Goal: Task Accomplishment & Management: Manage account settings

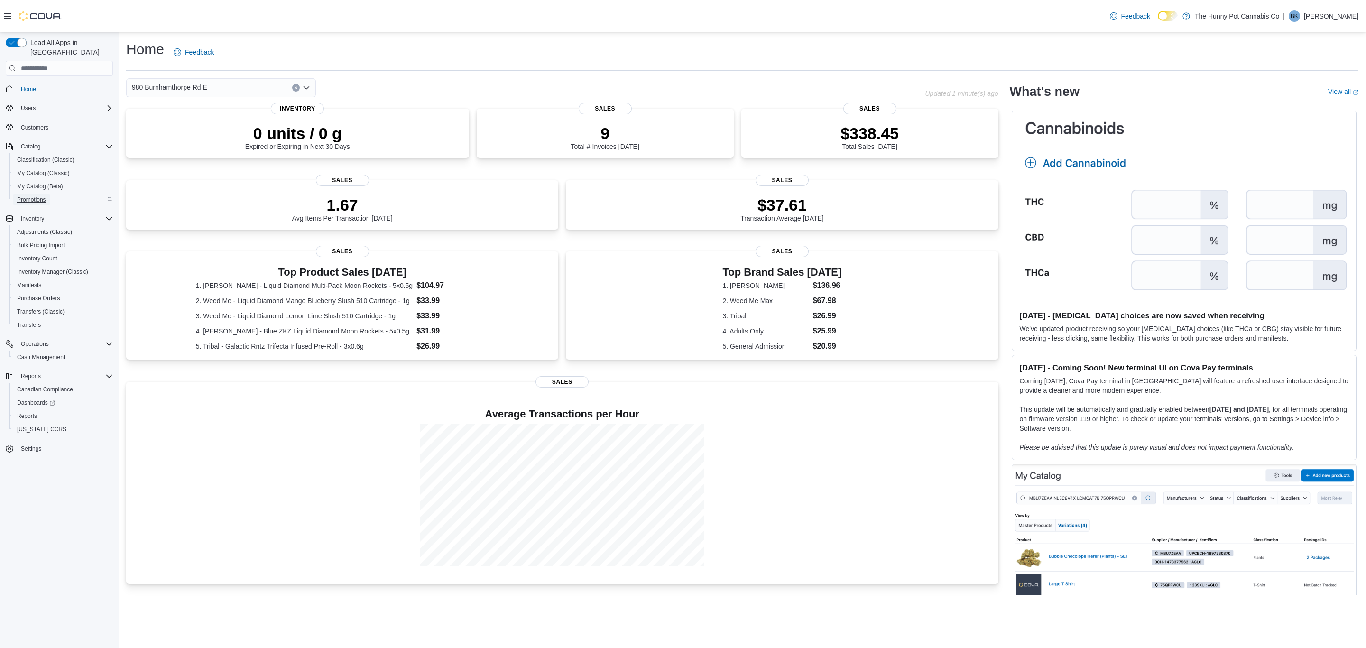
click at [46, 196] on span "Promotions" at bounding box center [31, 200] width 29 height 8
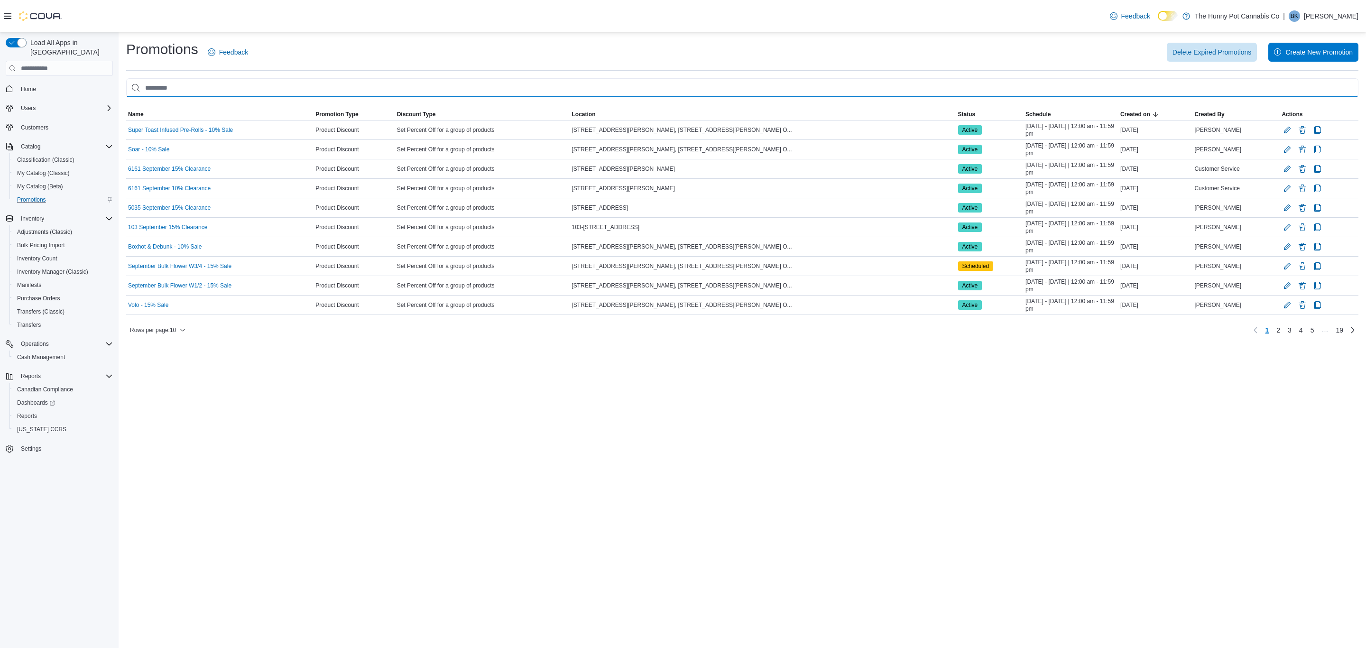
click at [201, 90] on input "This is a search bar. As you type, the results lower in the page will automatic…" at bounding box center [742, 87] width 1233 height 19
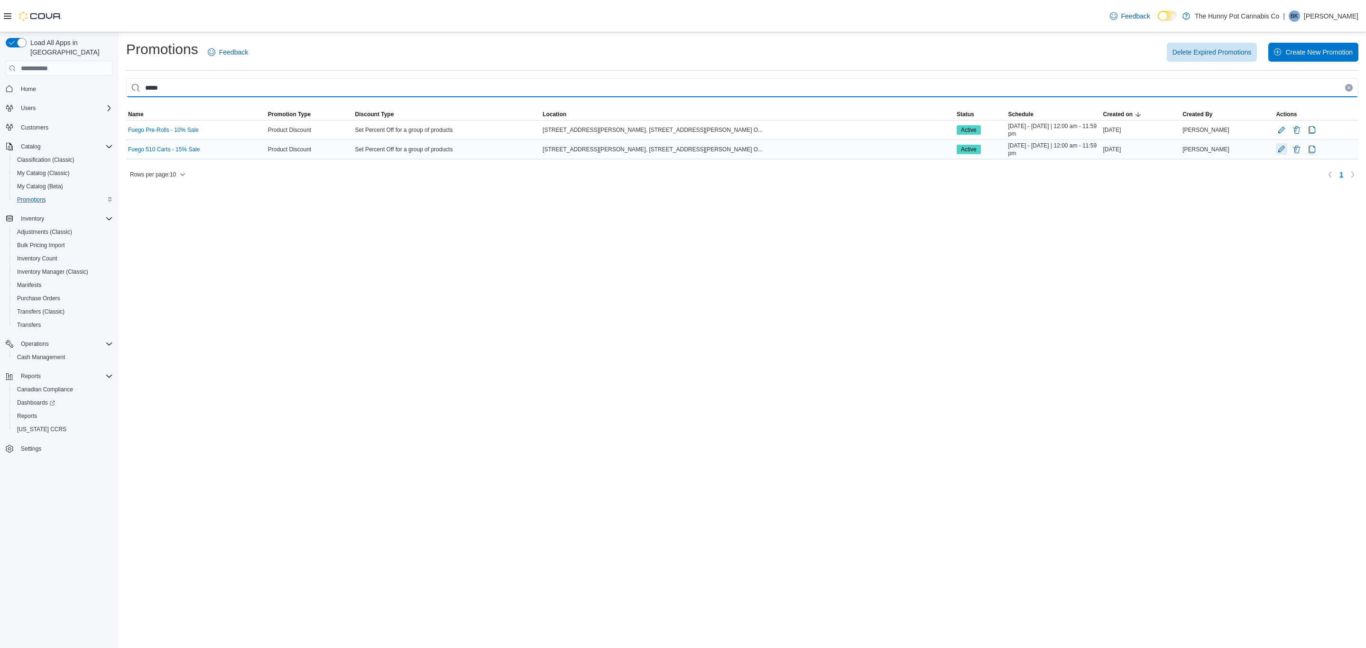
type input "*****"
click at [1276, 150] on button "Edit Promotion" at bounding box center [1281, 148] width 11 height 11
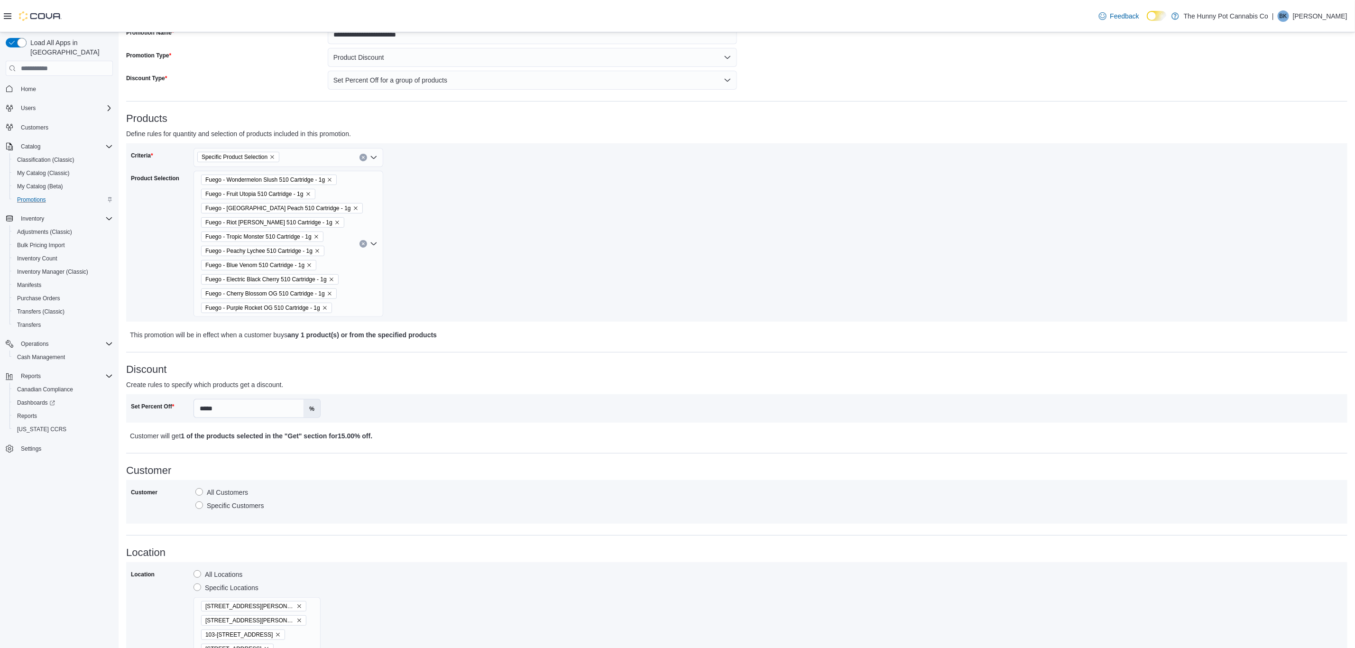
scroll to position [71, 0]
click at [484, 251] on div "Criteria Specific Product Selection Product Selection Fuego - Wondermelon Slush…" at bounding box center [434, 231] width 606 height 169
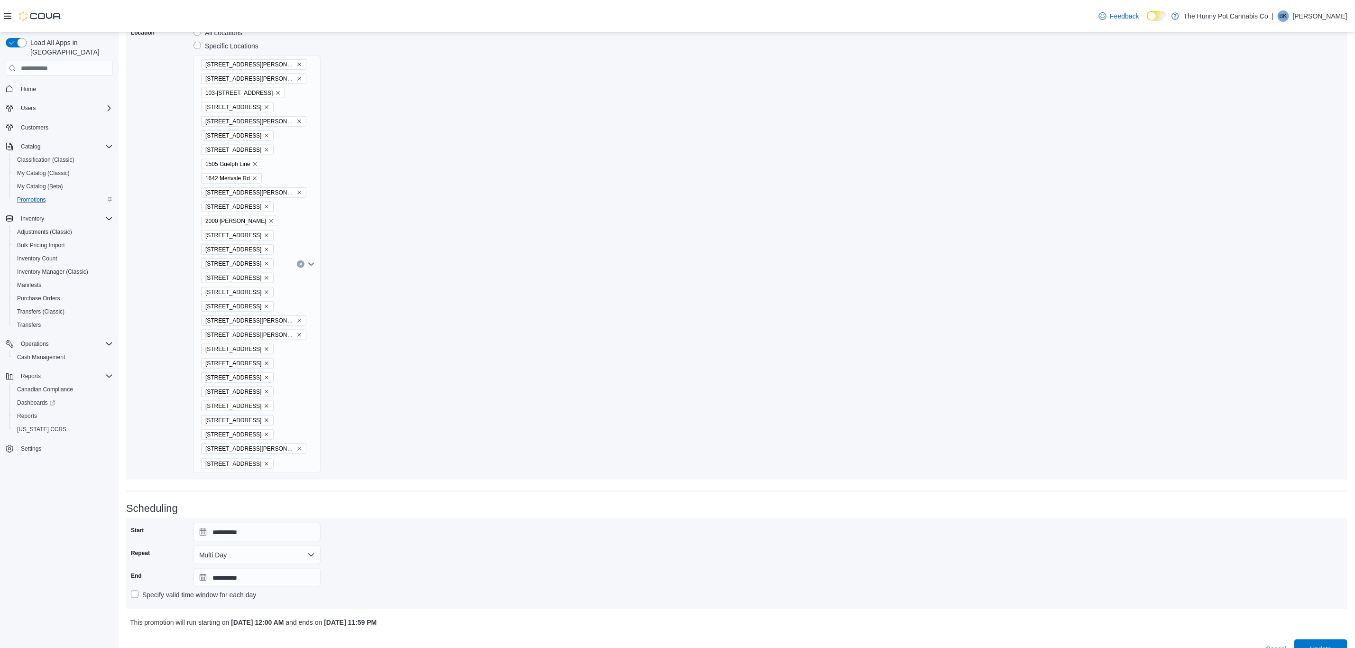
scroll to position [628, 0]
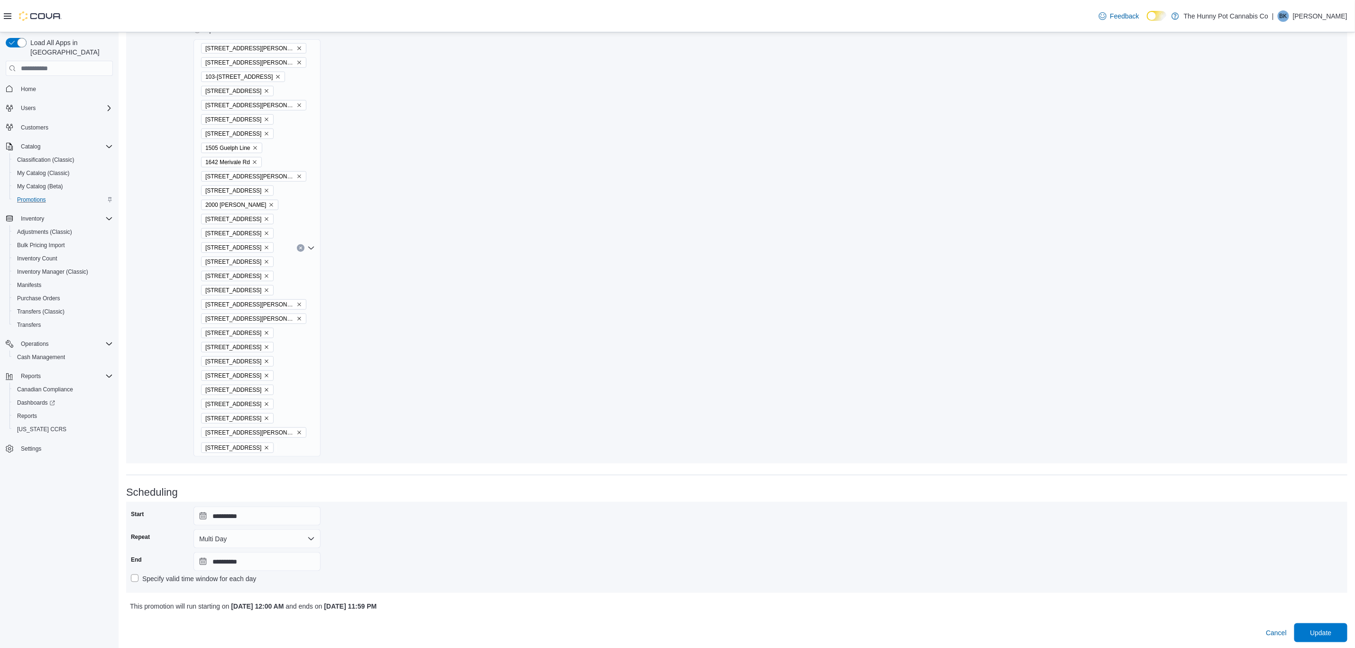
click at [308, 373] on div "100 Jamieson Pkwy 101 James Snow Pkwy 103-1405 Ottawa St N. 1166 Yonge St 1288 …" at bounding box center [257, 248] width 127 height 418
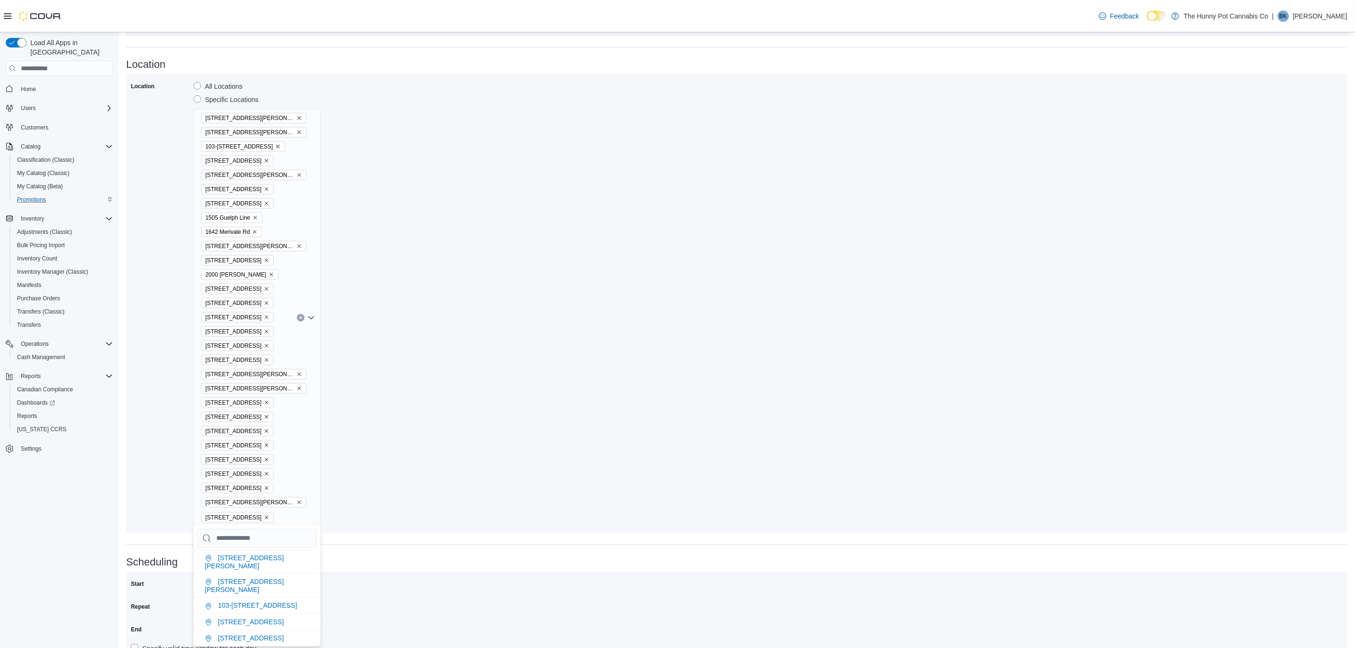
scroll to position [557, 0]
click at [281, 557] on li "100 Jamieson Pkwy" at bounding box center [257, 563] width 127 height 24
click at [384, 453] on div "Location All Locations Specific Locations 100 Jamieson Pkwy 101 James Snow Pkwy…" at bounding box center [737, 305] width 1212 height 450
click at [297, 389] on icon "Remove 3850 Sheppard Ave E from selection in this group" at bounding box center [300, 390] width 6 height 6
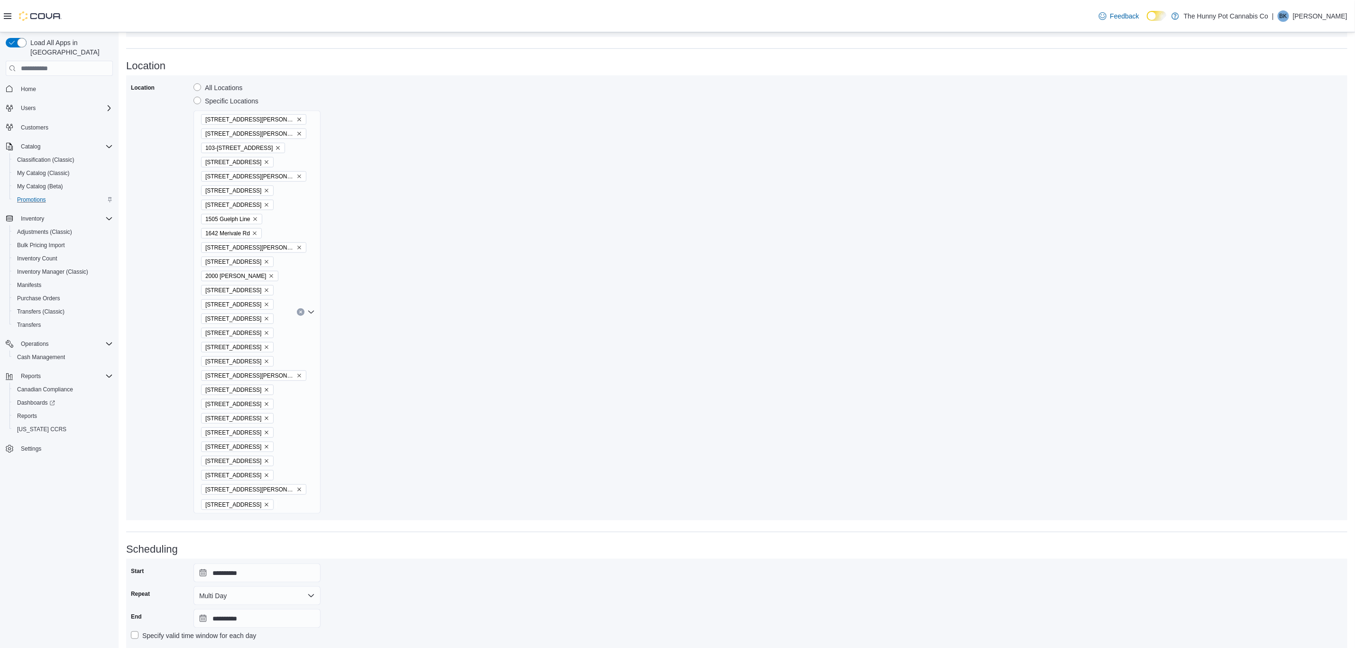
click at [440, 387] on div "Location All Locations Specific Locations 100 Jamieson Pkwy 101 James Snow Pkwy…" at bounding box center [737, 298] width 1212 height 436
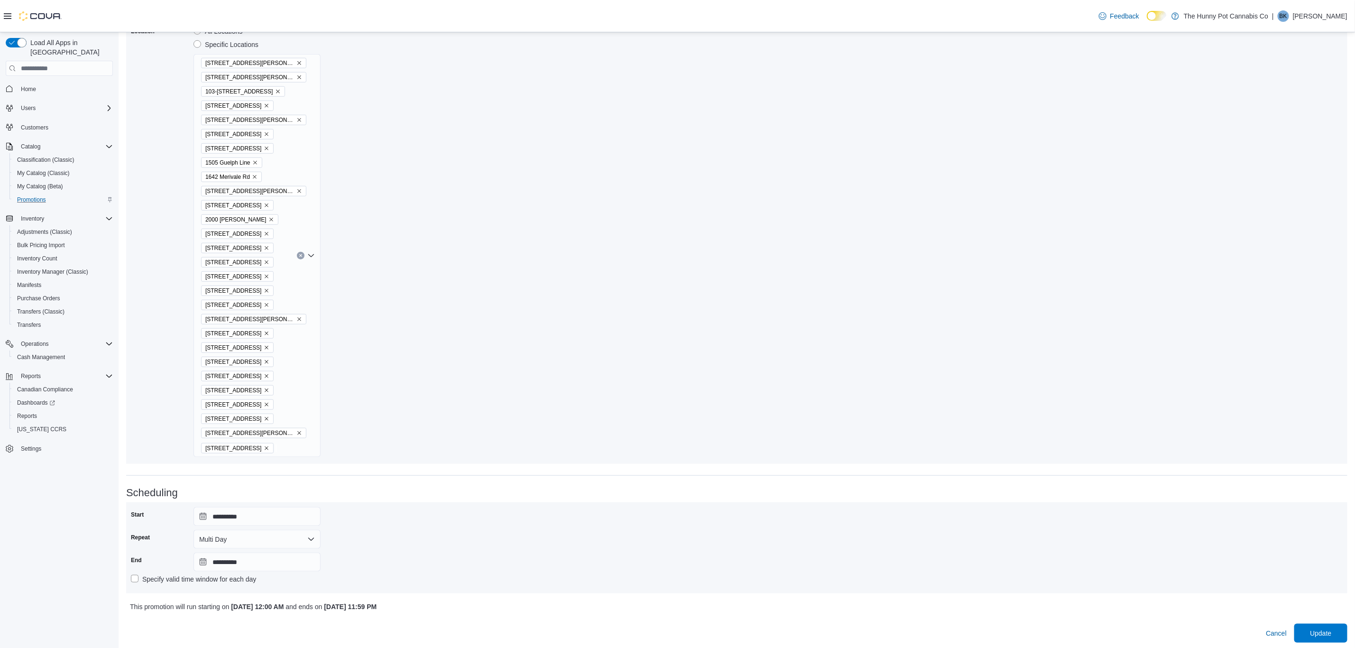
scroll to position [614, 0]
click at [1321, 628] on span "Update" at bounding box center [1320, 632] width 21 height 9
